Goal: Check status: Check status

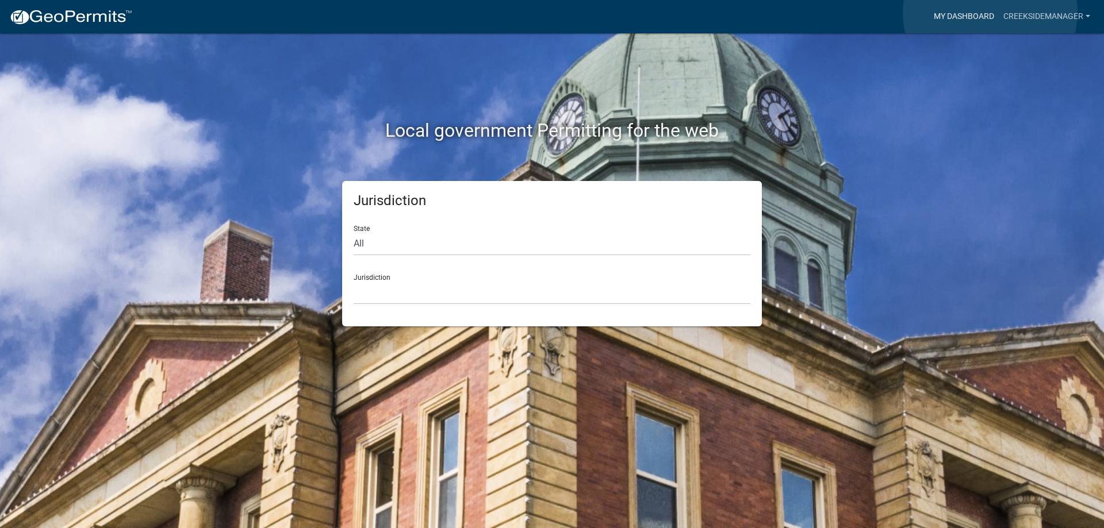
click at [990, 13] on link "My Dashboard" at bounding box center [964, 17] width 70 height 22
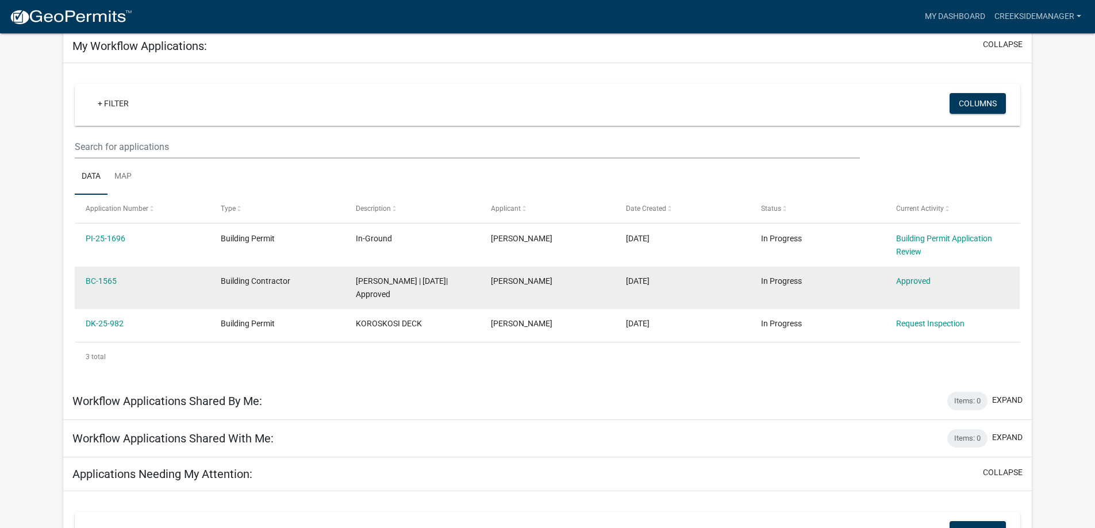
scroll to position [53, 0]
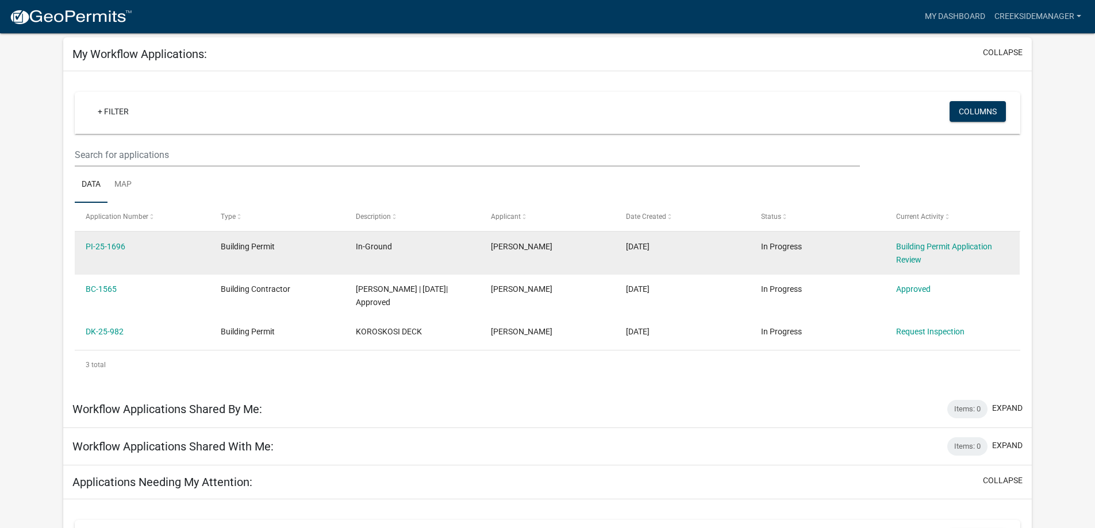
click at [314, 255] on datatable-body-cell "Building Permit" at bounding box center [277, 253] width 135 height 43
click at [279, 244] on div "Building Permit" at bounding box center [277, 246] width 113 height 13
click at [919, 247] on link "Building Permit Application Review" at bounding box center [944, 253] width 96 height 22
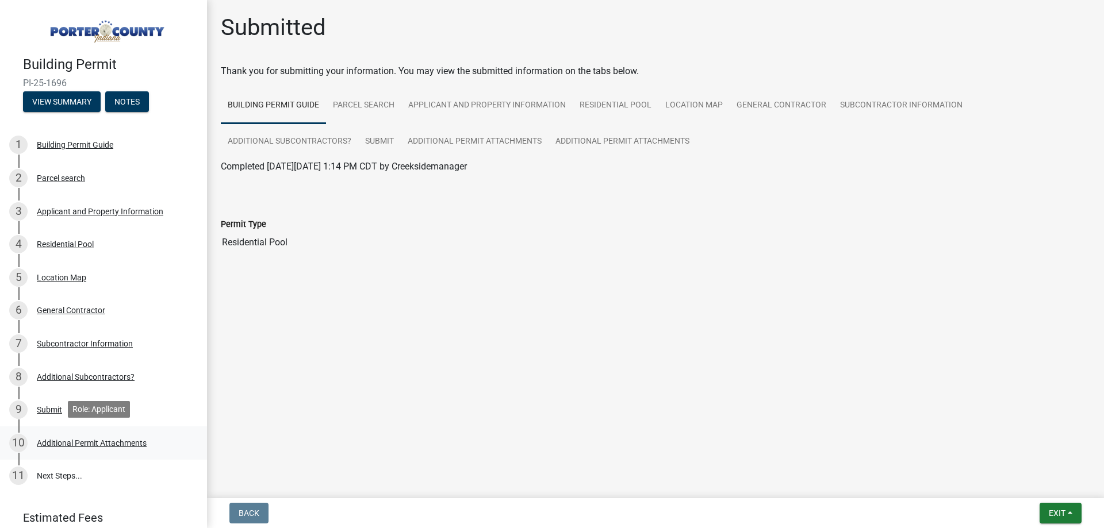
click at [49, 444] on div "Additional Permit Attachments" at bounding box center [92, 443] width 110 height 8
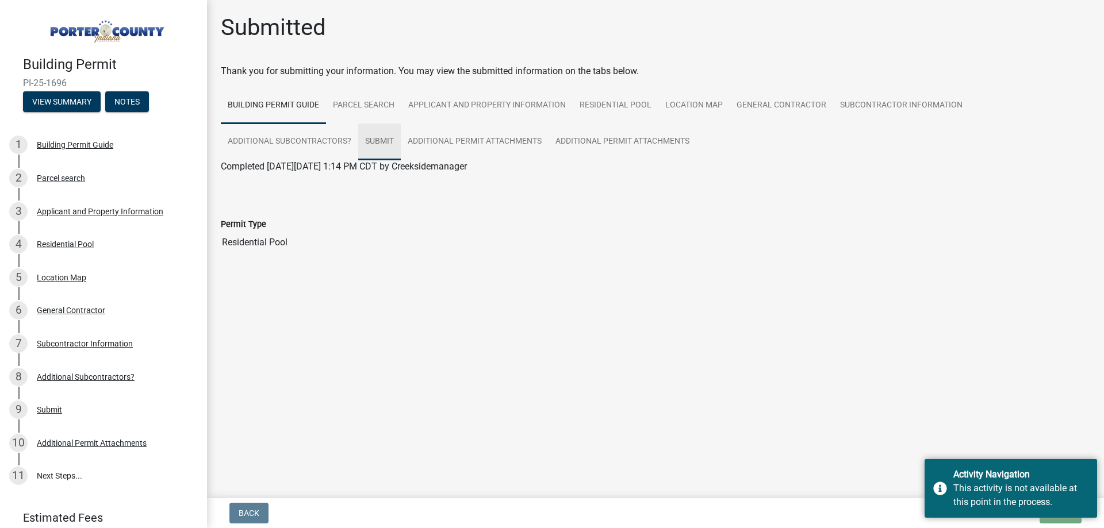
click at [387, 134] on link "Submit" at bounding box center [379, 142] width 43 height 37
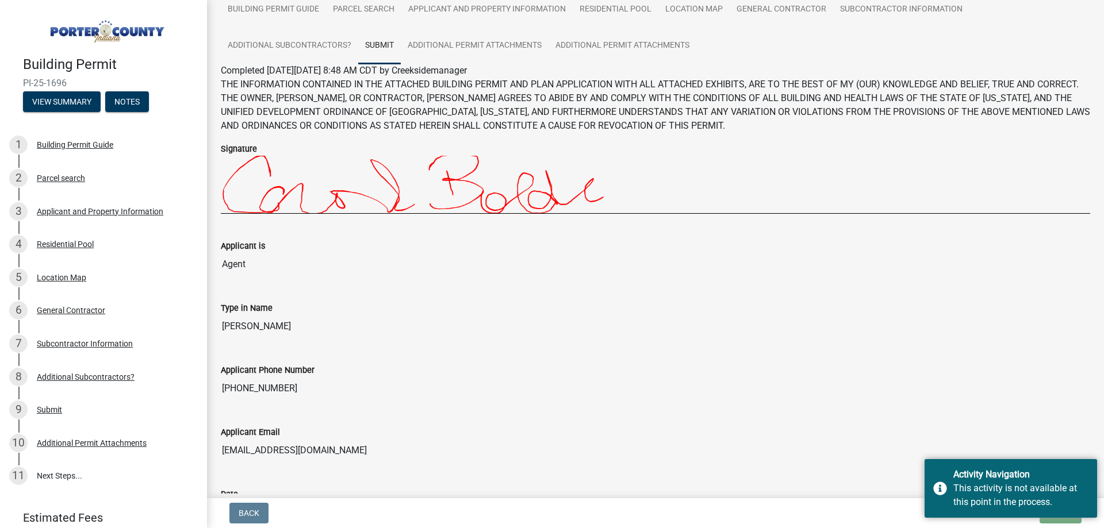
scroll to position [203, 0]
